Goal: Task Accomplishment & Management: Manage account settings

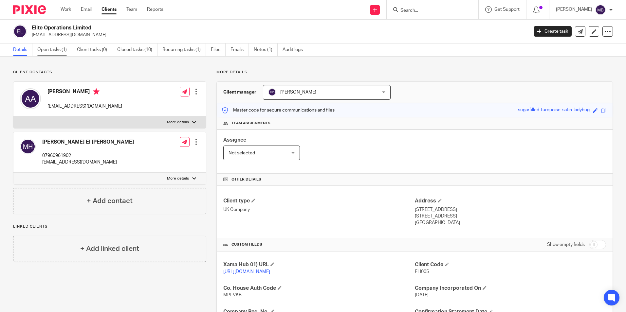
click at [46, 54] on link "Open tasks (1)" at bounding box center [54, 50] width 35 height 13
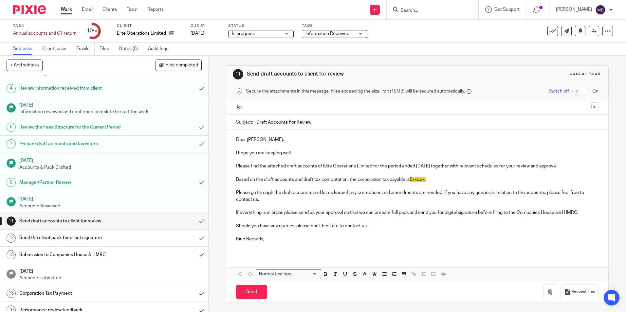
scroll to position [91, 0]
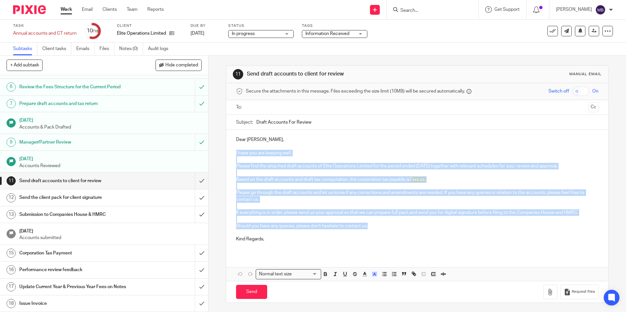
drag, startPoint x: 235, startPoint y: 150, endPoint x: 375, endPoint y: 228, distance: 160.8
click at [375, 228] on div "Dear Anouar, I hope you are keeping well. Please find the attached draft accoun…" at bounding box center [417, 192] width 382 height 124
copy div "I hope you are keeping well. Please find the attached draft accounts of Elite O…"
click at [329, 33] on span "Information Received" at bounding box center [327, 33] width 44 height 5
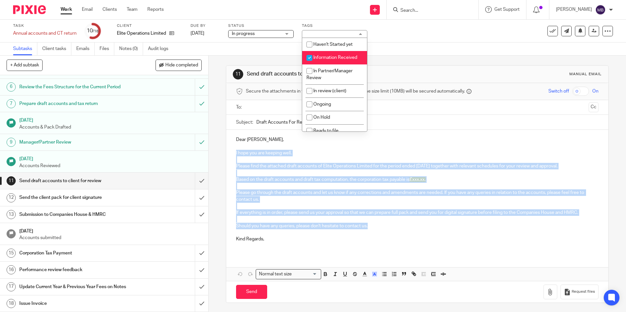
click at [332, 58] on span "Information Received" at bounding box center [335, 57] width 44 height 5
checkbox input "false"
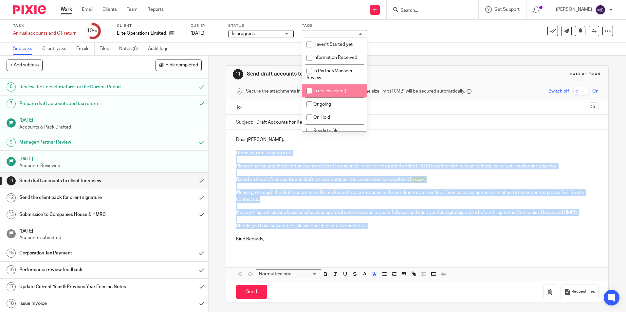
click at [336, 91] on span "In review (client)" at bounding box center [329, 91] width 33 height 5
checkbox input "true"
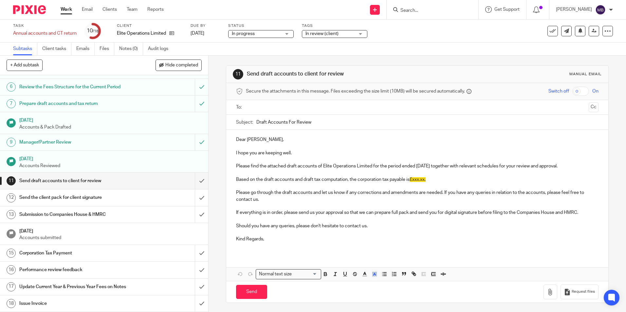
click at [215, 51] on div "Subtasks Client tasks Emails Files Notes (0) Audit logs" at bounding box center [313, 49] width 626 height 13
click at [191, 180] on input "submit" at bounding box center [104, 181] width 208 height 16
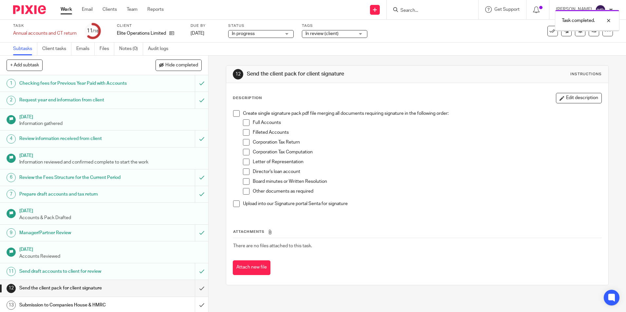
scroll to position [91, 0]
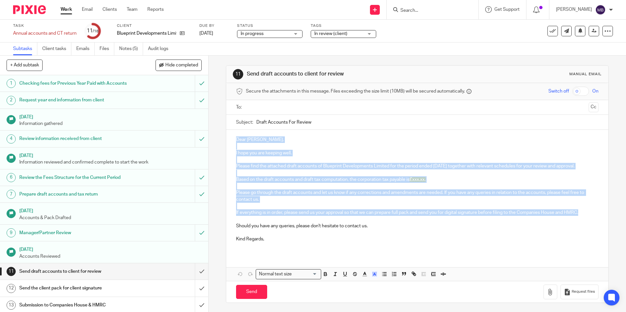
click at [33, 10] on img at bounding box center [29, 9] width 33 height 9
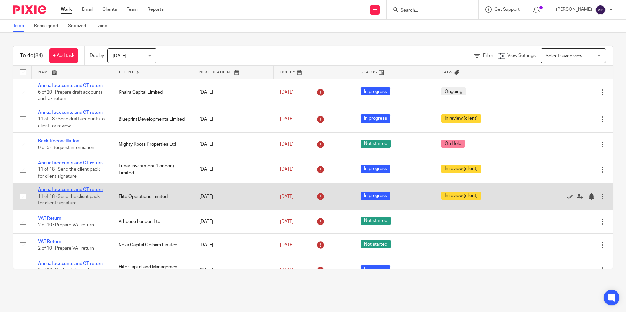
click at [82, 192] on link "Annual accounts and CT return" at bounding box center [70, 190] width 65 height 5
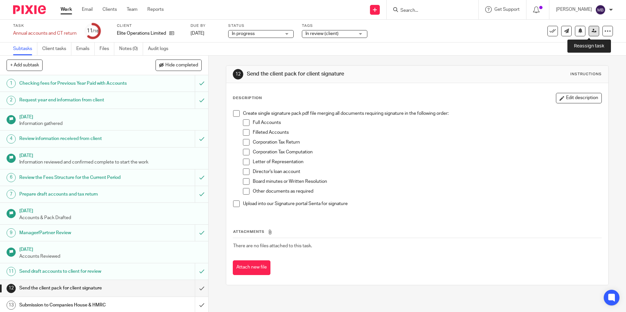
click at [589, 35] on link at bounding box center [594, 31] width 10 height 10
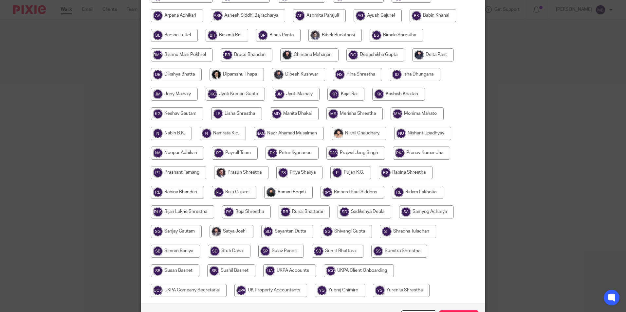
scroll to position [164, 0]
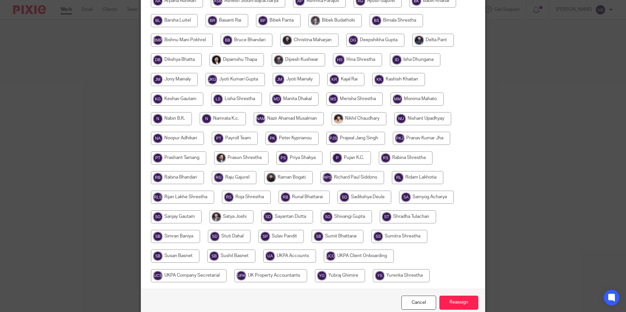
click at [230, 194] on input "radio" at bounding box center [246, 197] width 49 height 13
radio input "true"
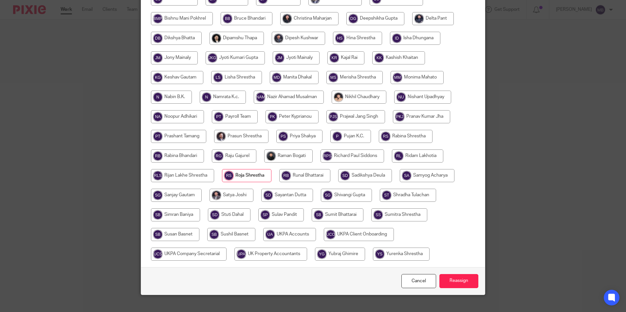
scroll to position [194, 0]
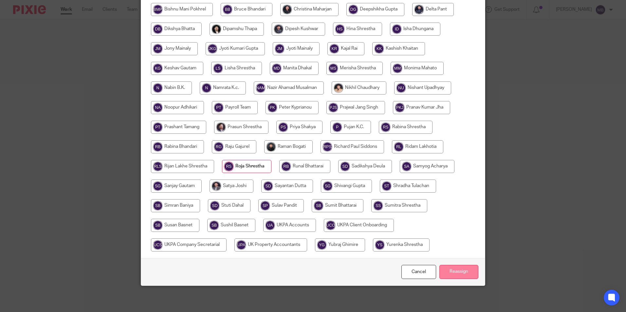
click at [469, 266] on input "Reassign" at bounding box center [458, 272] width 39 height 14
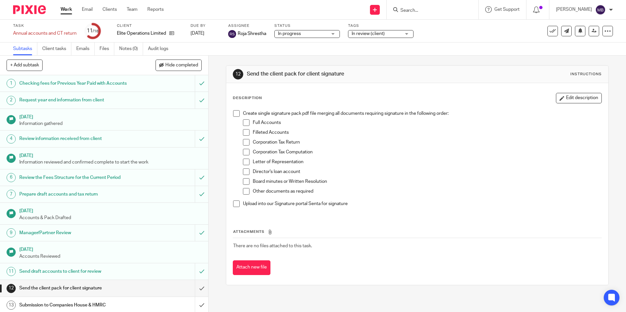
click at [33, 16] on div at bounding box center [27, 9] width 54 height 19
click at [45, 10] on img at bounding box center [29, 9] width 33 height 9
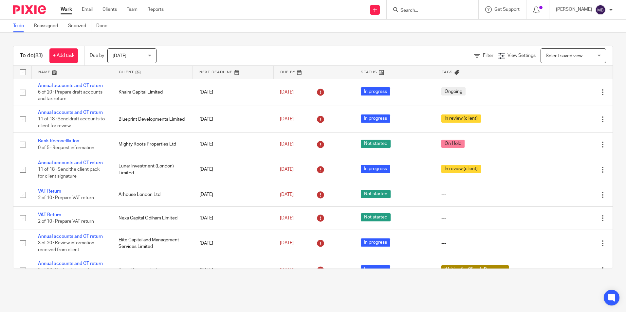
click at [437, 10] on input "Search" at bounding box center [429, 11] width 59 height 6
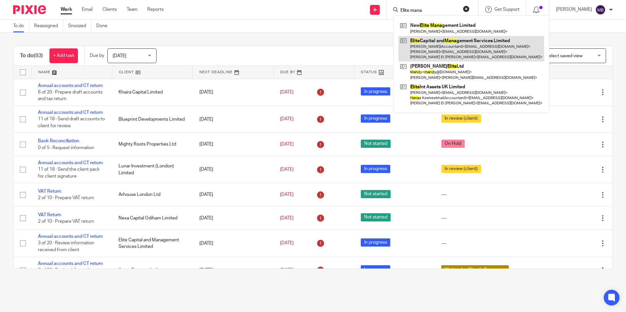
type input "Elite mana"
click at [472, 41] on link at bounding box center [471, 49] width 146 height 26
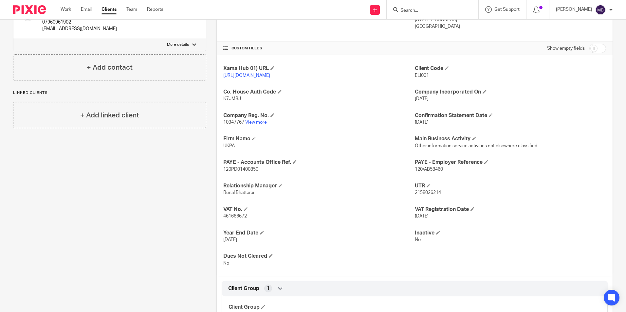
scroll to position [33, 0]
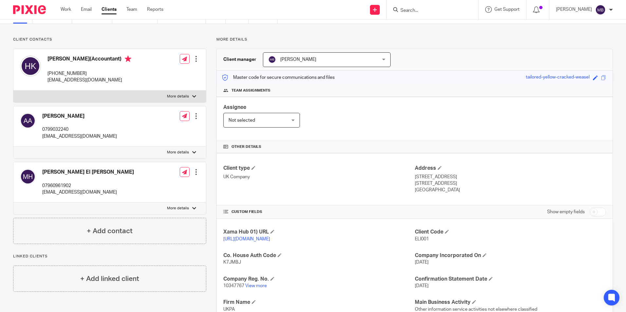
click at [440, 7] on form at bounding box center [435, 10] width 70 height 8
click at [438, 9] on input "Search" at bounding box center [429, 11] width 59 height 6
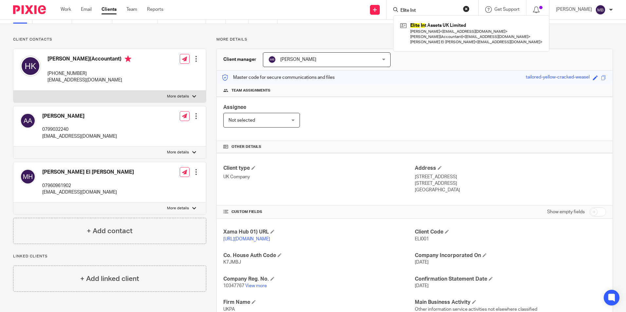
type input "Elite Int"
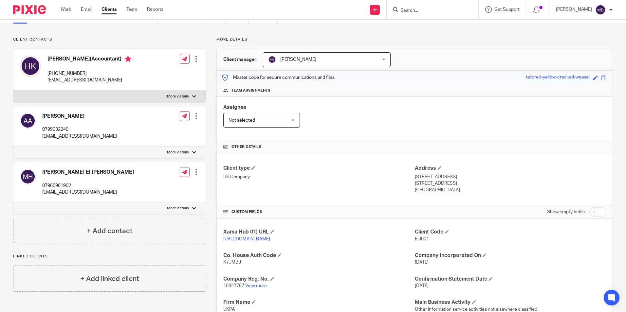
click at [247, 46] on div "More details Client manager Manish Bhandari Manish Bhandari Aarshika Awale Aayu…" at bounding box center [409, 266] width 407 height 458
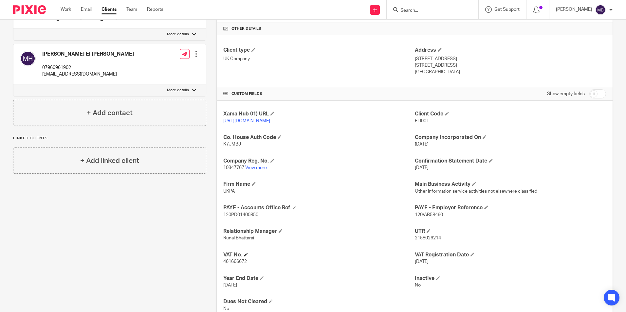
scroll to position [196, 0]
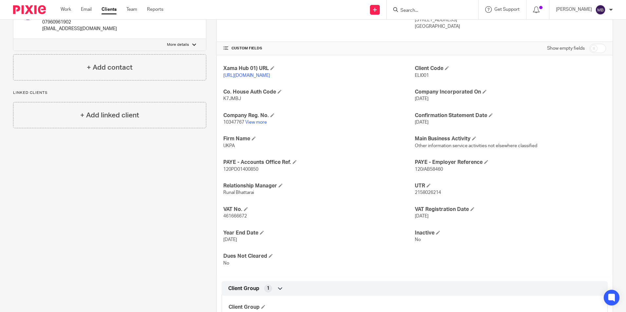
click at [262, 126] on p "10347767 View more" at bounding box center [318, 122] width 191 height 7
click at [262, 125] on link "View more" at bounding box center [256, 122] width 22 height 5
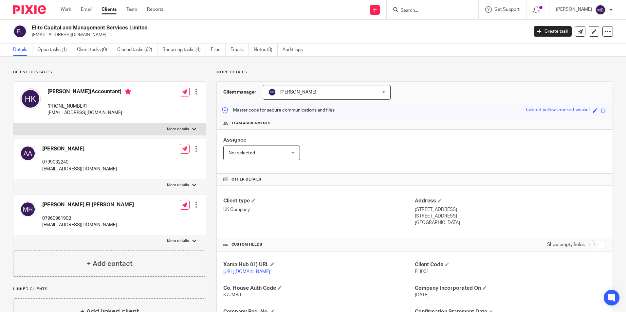
click at [419, 9] on input "Search" at bounding box center [429, 11] width 59 height 6
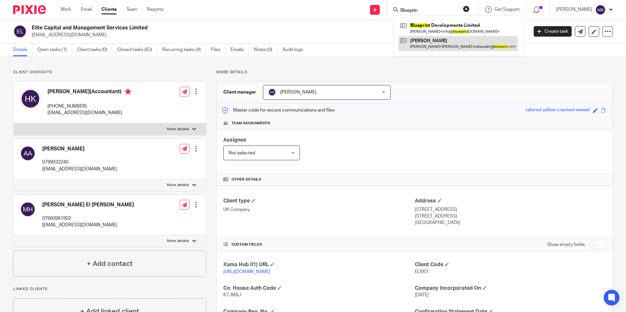
type input "Blueprin"
click at [455, 36] on link at bounding box center [457, 43] width 119 height 15
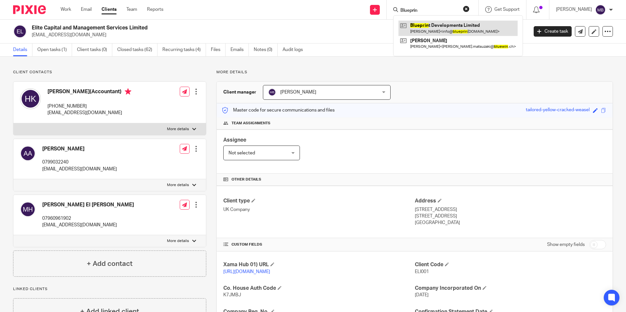
click at [453, 30] on link at bounding box center [457, 28] width 119 height 15
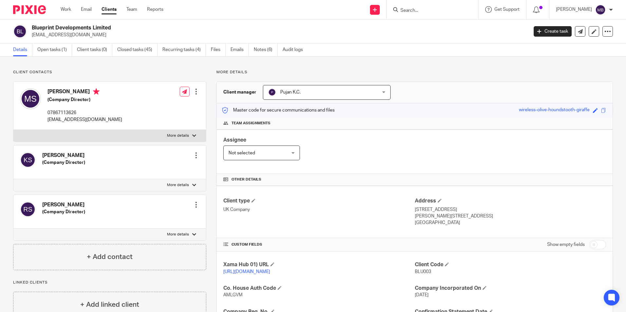
click at [436, 13] on input "Search" at bounding box center [429, 11] width 59 height 6
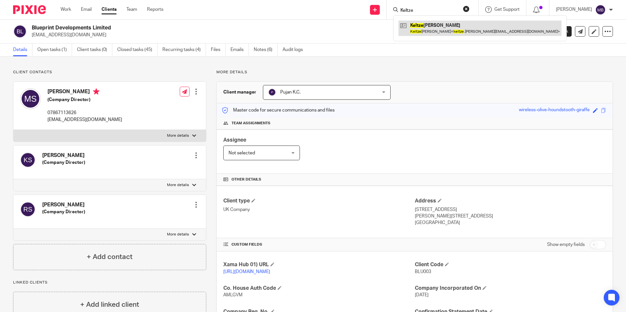
type input "Keltze"
click at [472, 23] on link at bounding box center [479, 28] width 163 height 15
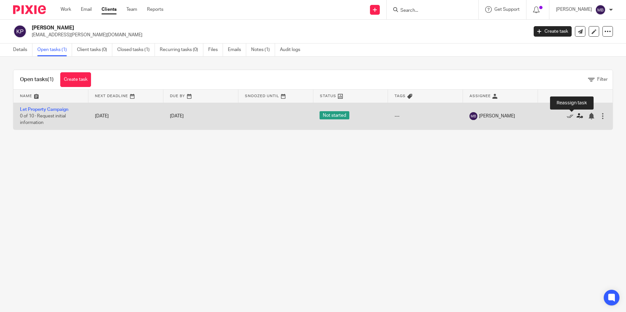
click at [577, 115] on link at bounding box center [582, 116] width 10 height 7
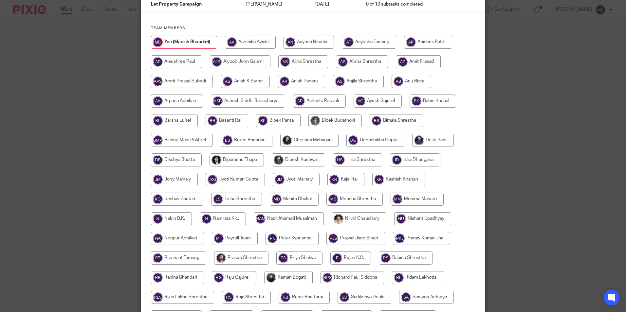
scroll to position [131, 0]
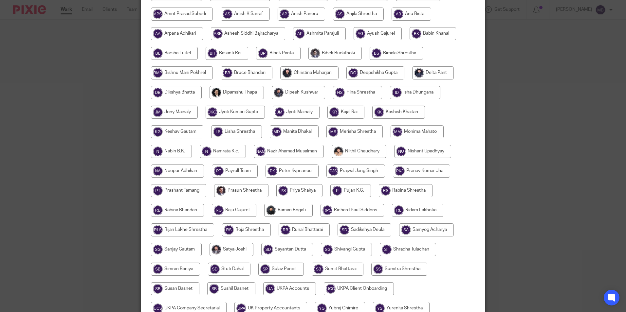
drag, startPoint x: 186, startPoint y: 208, endPoint x: 195, endPoint y: 211, distance: 9.1
click at [186, 208] on input "radio" at bounding box center [177, 210] width 53 height 13
radio input "true"
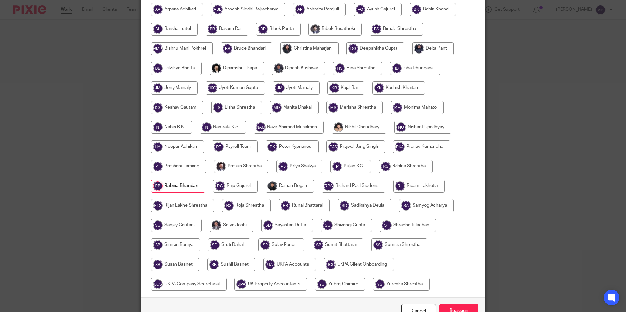
scroll to position [194, 0]
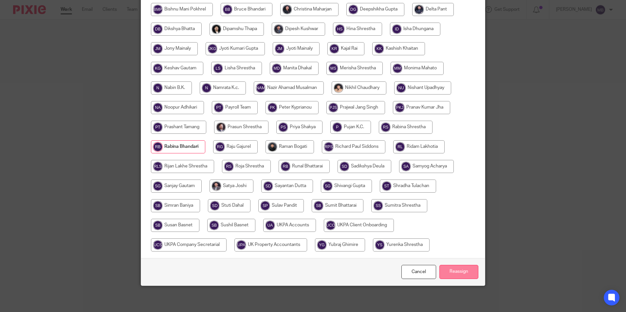
click at [469, 269] on input "Reassign" at bounding box center [458, 272] width 39 height 14
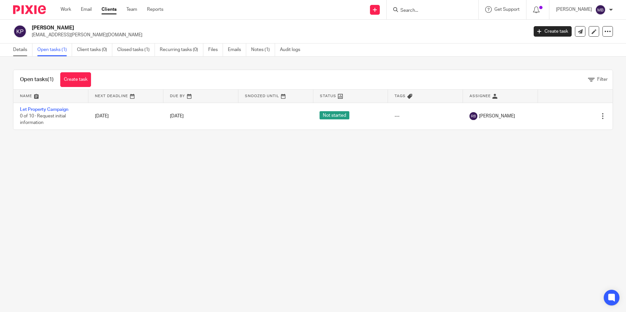
click at [29, 46] on link "Details" at bounding box center [22, 50] width 19 height 13
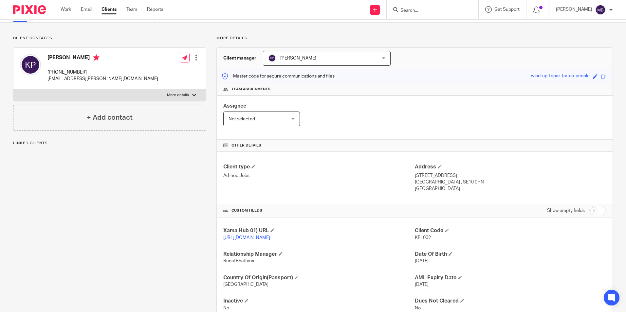
scroll to position [64, 0]
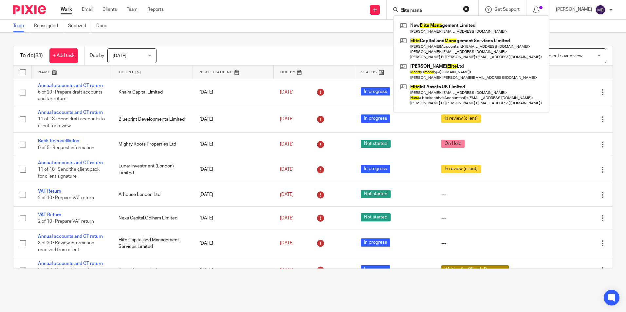
click at [441, 9] on input "Elite mana" at bounding box center [429, 11] width 59 height 6
click at [440, 9] on input "Elite mana" at bounding box center [429, 11] width 59 height 6
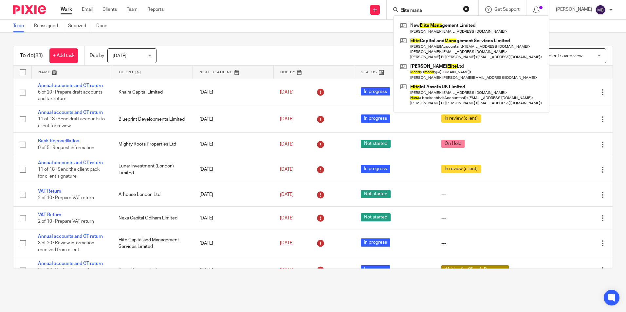
click at [440, 9] on input "Elite mana" at bounding box center [429, 11] width 59 height 6
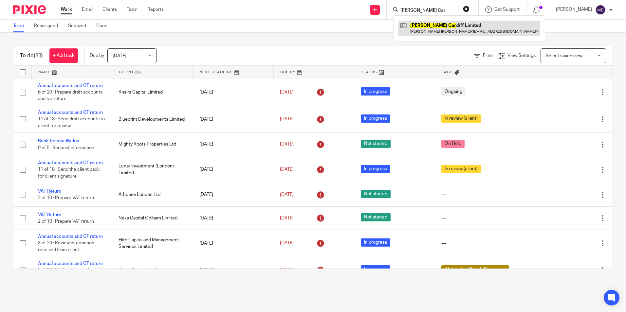
type input "Cooke Car"
click at [414, 24] on link at bounding box center [468, 28] width 141 height 15
drag, startPoint x: 42, startPoint y: 7, endPoint x: 70, endPoint y: 7, distance: 28.2
click at [42, 7] on img at bounding box center [29, 9] width 33 height 9
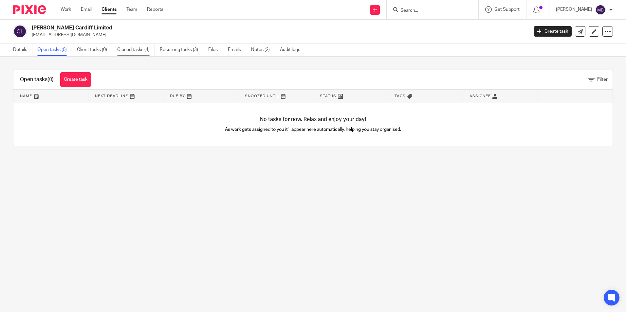
drag, startPoint x: 130, startPoint y: 52, endPoint x: 136, endPoint y: 54, distance: 6.6
click at [130, 52] on link "Closed tasks (4)" at bounding box center [136, 50] width 38 height 13
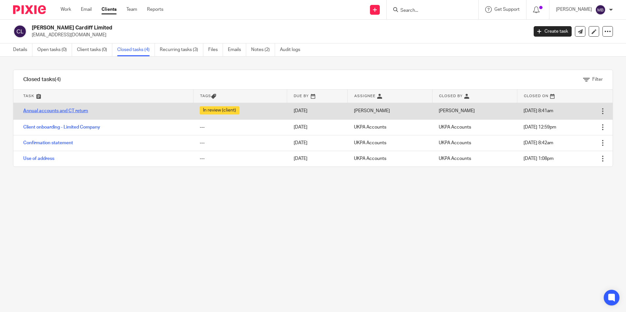
click at [80, 109] on link "Annual accounts and CT return" at bounding box center [55, 111] width 65 height 5
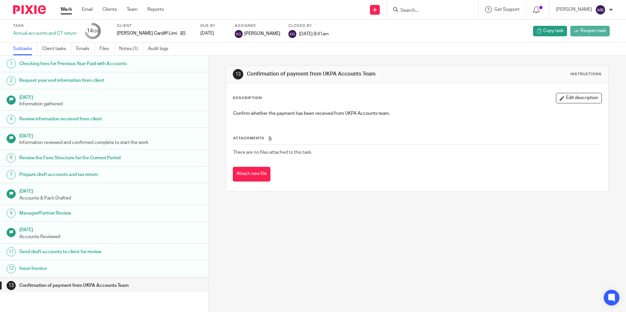
click at [581, 33] on span "Reopen task" at bounding box center [594, 31] width 26 height 7
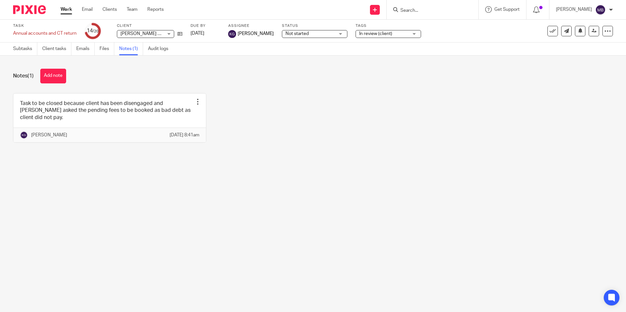
click at [437, 10] on input "Search" at bounding box center [429, 11] width 59 height 6
type input "Mighty"
click at [449, 35] on link at bounding box center [453, 28] width 111 height 15
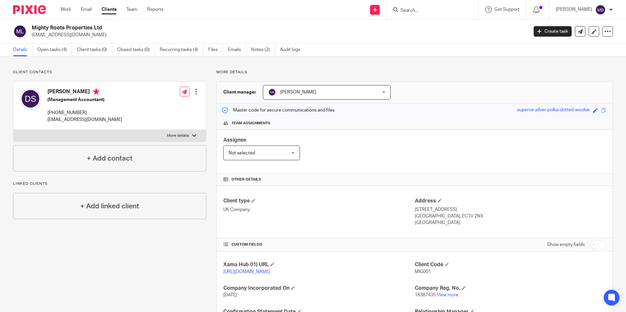
drag, startPoint x: 61, startPoint y: 50, endPoint x: 161, endPoint y: 92, distance: 108.8
click at [61, 50] on link "Open tasks (4)" at bounding box center [54, 50] width 35 height 13
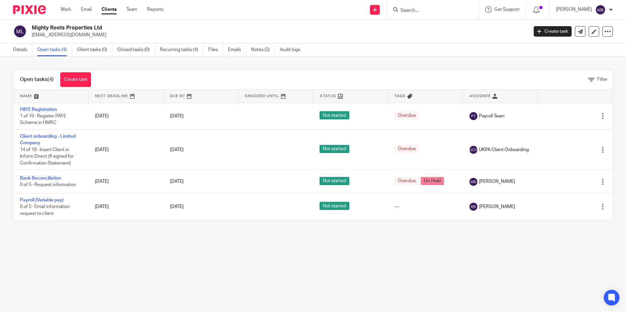
drag, startPoint x: 32, startPoint y: 35, endPoint x: 121, endPoint y: 33, distance: 89.1
click at [121, 33] on p "[EMAIL_ADDRESS][DOMAIN_NAME]" at bounding box center [278, 35] width 492 height 7
copy p "[EMAIL_ADDRESS][DOMAIN_NAME]"
click at [414, 9] on input "Search" at bounding box center [429, 11] width 59 height 6
paste input "[EMAIL_ADDRESS][DOMAIN_NAME]"
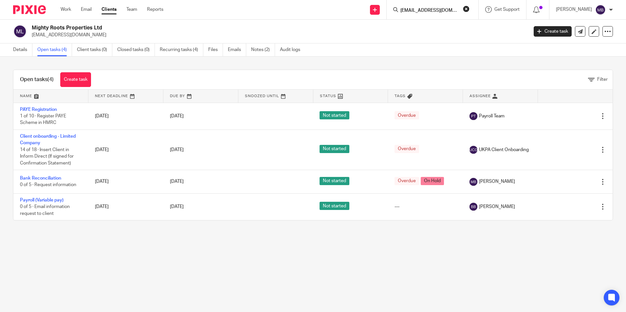
scroll to position [0, 31]
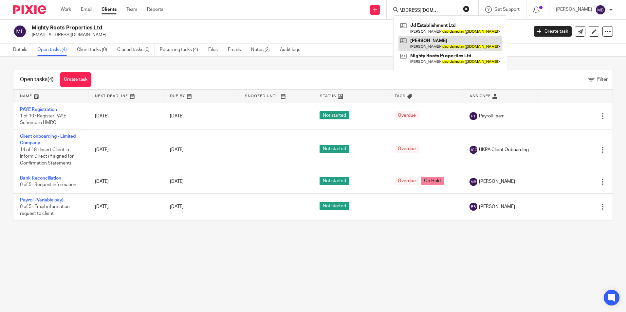
type input "[EMAIL_ADDRESS][DOMAIN_NAME]"
click at [432, 45] on link at bounding box center [449, 43] width 103 height 15
click at [40, 12] on img at bounding box center [29, 9] width 33 height 9
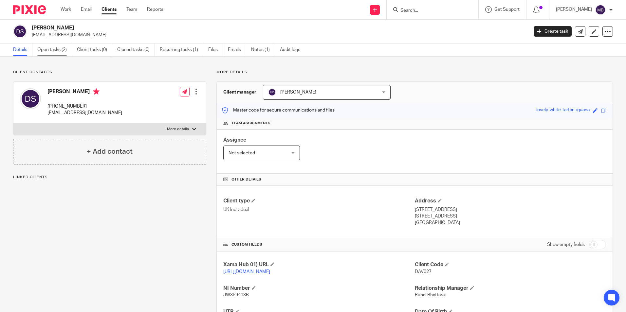
click at [52, 49] on link "Open tasks (2)" at bounding box center [54, 50] width 35 height 13
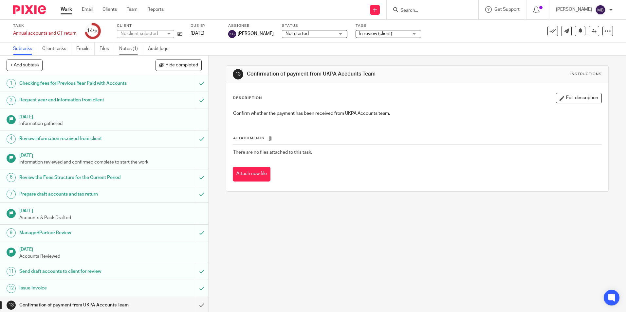
click at [132, 52] on link "Notes (1)" at bounding box center [131, 49] width 24 height 13
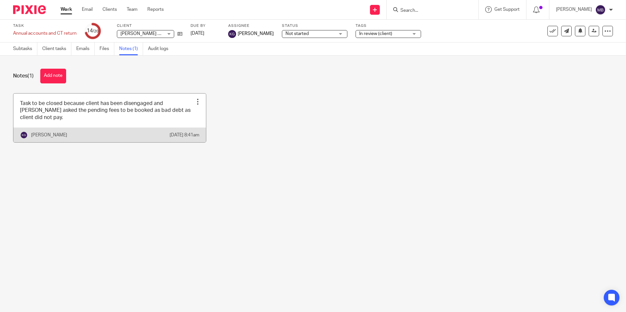
click at [195, 101] on div at bounding box center [197, 102] width 7 height 7
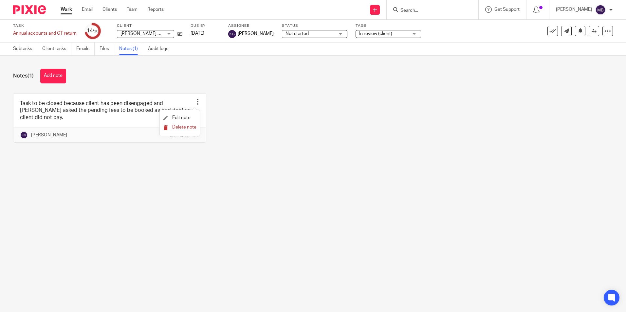
click at [189, 126] on span "Delete note" at bounding box center [184, 127] width 24 height 5
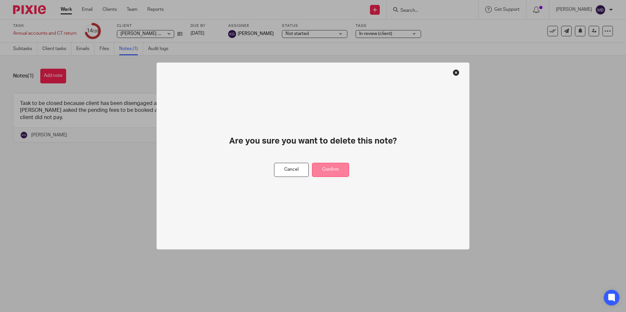
click at [332, 173] on button "Confirm" at bounding box center [330, 170] width 37 height 14
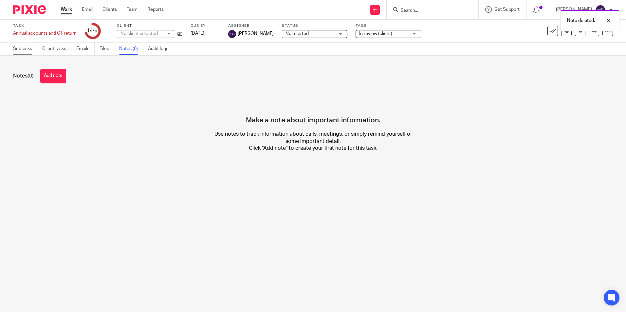
click at [27, 49] on link "Subtasks" at bounding box center [25, 49] width 24 height 13
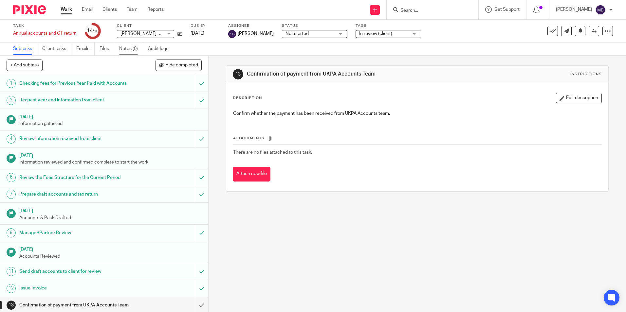
click at [138, 53] on link "Notes (0)" at bounding box center [131, 49] width 24 height 13
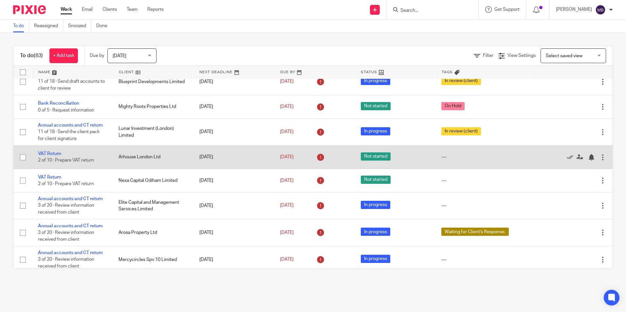
scroll to position [33, 0]
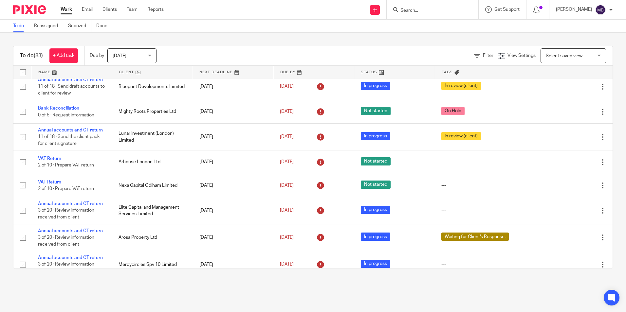
click at [425, 8] on input "Search" at bounding box center [429, 11] width 59 height 6
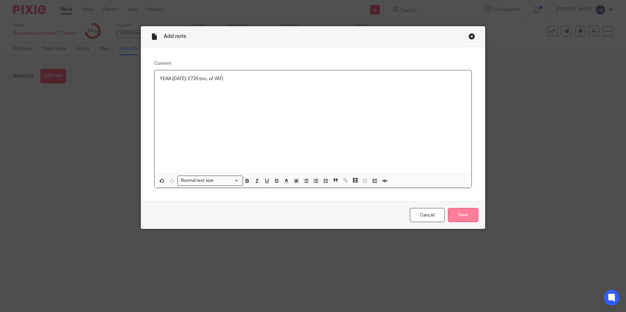
click at [471, 213] on input "Save" at bounding box center [463, 215] width 30 height 14
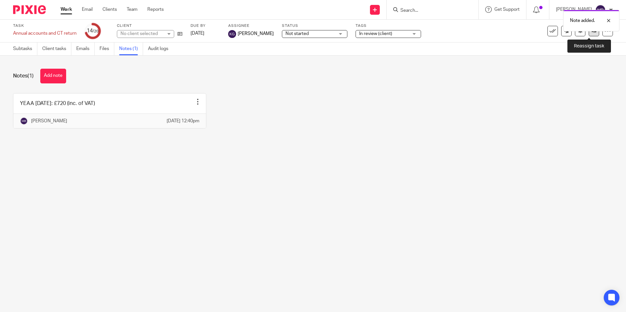
click at [592, 32] on icon at bounding box center [594, 30] width 5 height 5
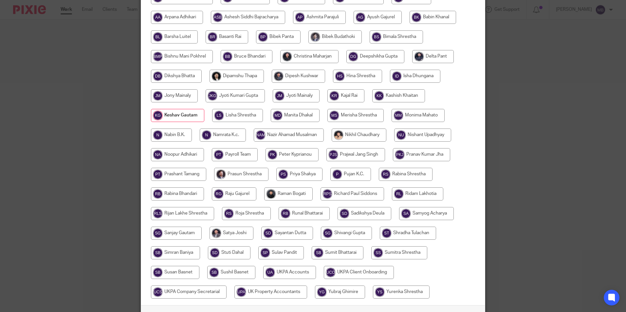
scroll to position [194, 0]
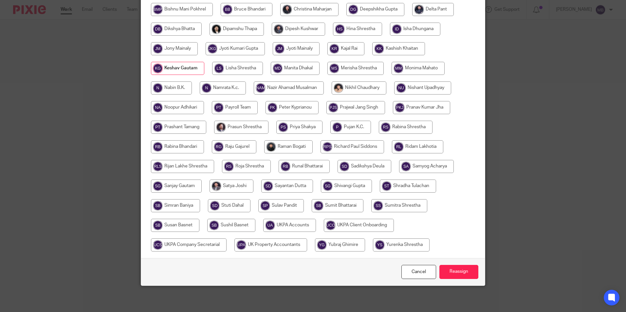
click at [281, 226] on input "radio" at bounding box center [289, 225] width 53 height 13
radio input "true"
click at [454, 266] on input "Reassign" at bounding box center [458, 272] width 39 height 14
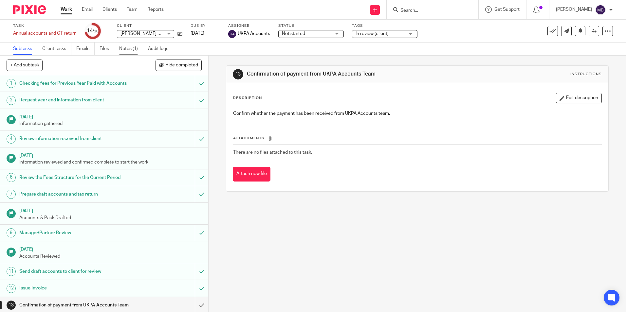
click at [135, 49] on link "Notes (1)" at bounding box center [131, 49] width 24 height 13
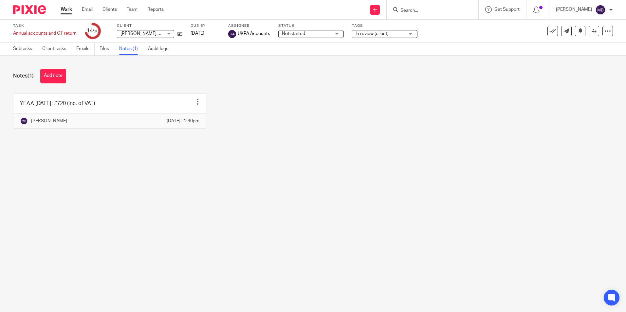
click at [25, 9] on img at bounding box center [29, 9] width 33 height 9
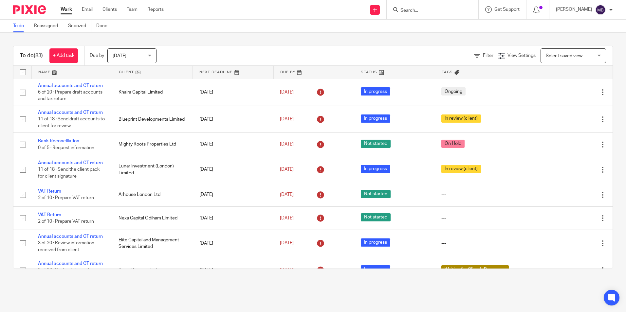
click at [418, 9] on input "Search" at bounding box center [429, 11] width 59 height 6
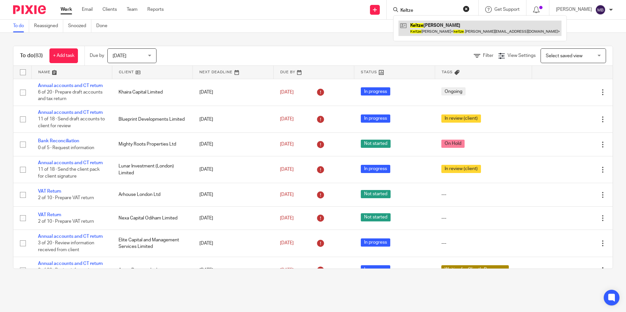
type input "Keltze"
drag, startPoint x: 445, startPoint y: 31, endPoint x: 439, endPoint y: 33, distance: 6.0
click at [445, 31] on link at bounding box center [479, 28] width 163 height 15
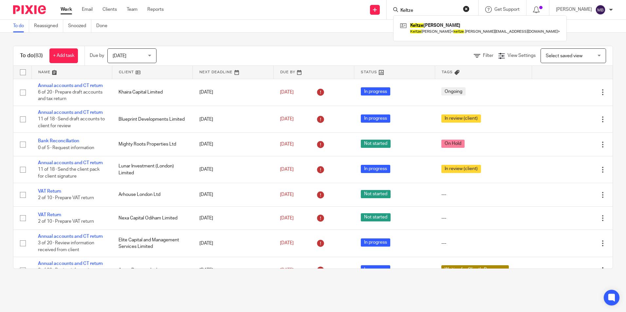
click at [36, 13] on img at bounding box center [29, 9] width 33 height 9
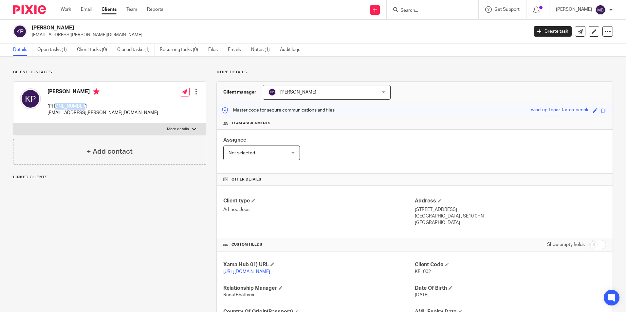
click at [56, 106] on p "+447985412713" at bounding box center [102, 106] width 111 height 7
click at [165, 104] on div "Keltze Elias Patino +447985412713 keltze.elias@yahoo.co.uk Edit contact Create …" at bounding box center [109, 103] width 193 height 42
drag, startPoint x: 93, startPoint y: 105, endPoint x: 58, endPoint y: 105, distance: 35.0
click at [57, 105] on p "+447985412713" at bounding box center [102, 106] width 111 height 7
copy p "985412713"
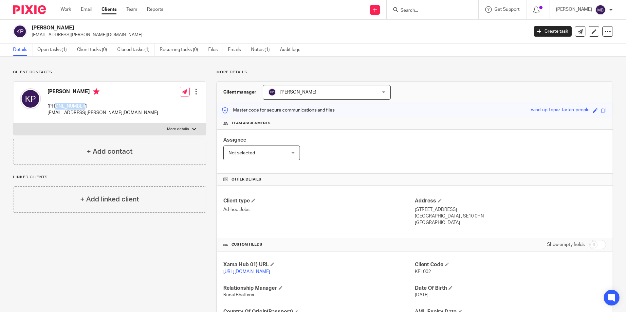
drag, startPoint x: 56, startPoint y: 106, endPoint x: 92, endPoint y: 106, distance: 35.7
click at [92, 106] on p "+447985412713" at bounding box center [102, 106] width 111 height 7
copy p "7985412713"
click at [64, 48] on link "Open tasks (1)" at bounding box center [54, 50] width 35 height 13
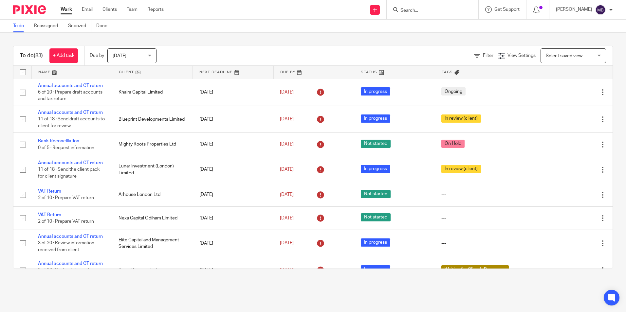
click at [459, 15] on div at bounding box center [433, 9] width 92 height 19
click at [448, 13] on input "Search" at bounding box center [429, 11] width 59 height 6
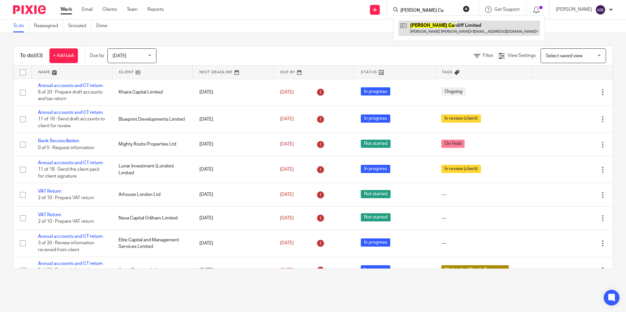
type input "Cooke Ca"
click at [440, 26] on link at bounding box center [468, 28] width 141 height 15
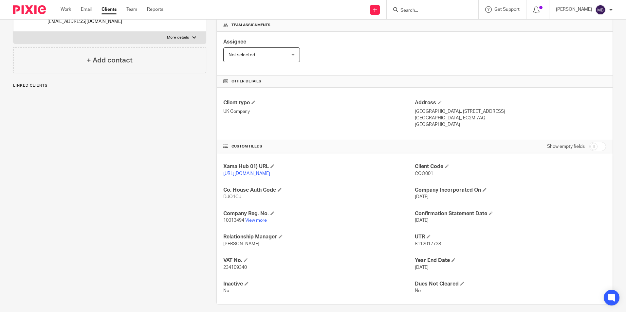
click at [233, 199] on span "DJO1CJ" at bounding box center [232, 197] width 18 height 5
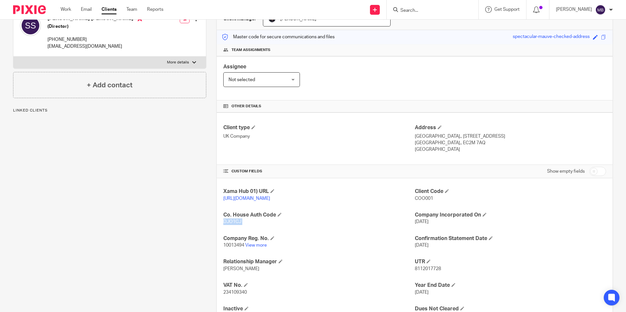
scroll to position [33, 0]
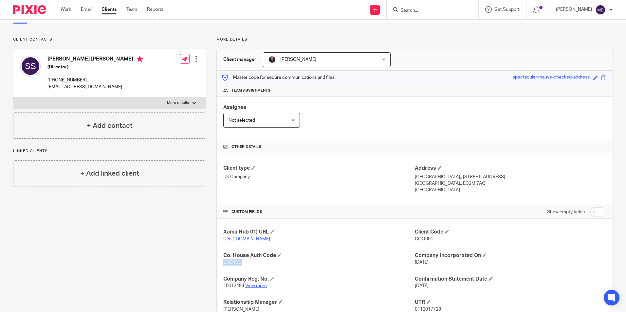
click at [258, 288] on link "View more" at bounding box center [256, 286] width 22 height 5
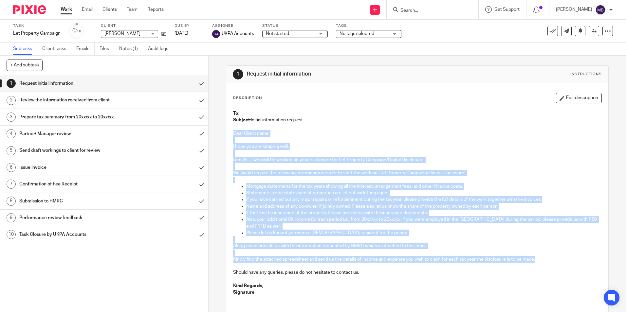
drag, startPoint x: 231, startPoint y: 134, endPoint x: 540, endPoint y: 258, distance: 332.6
click at [540, 258] on div "To: Subject: Initial information request Dear Client name, I hope you are keepi…" at bounding box center [417, 204] width 375 height 194
copy div "Lore Ipsumd sita, C adip eli sed doeiusm temp. I ut @...... lab etdo ma aliquae…"
